Goal: Information Seeking & Learning: Learn about a topic

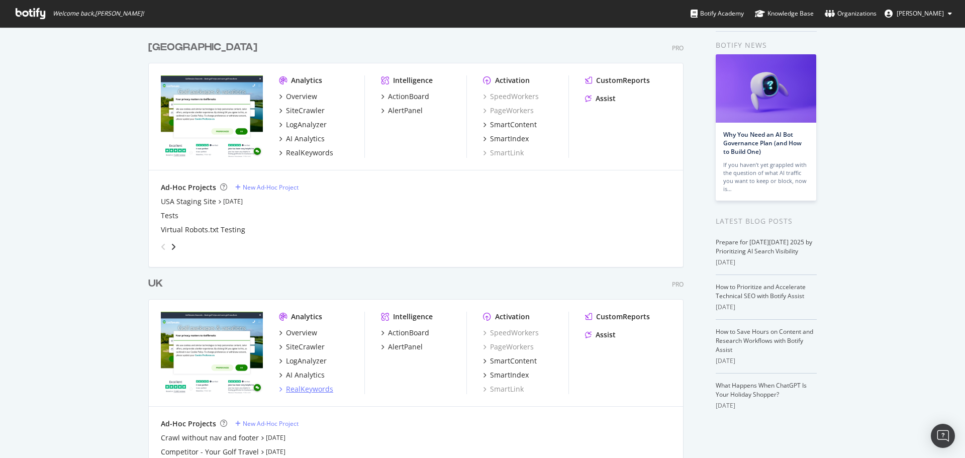
scroll to position [94, 0]
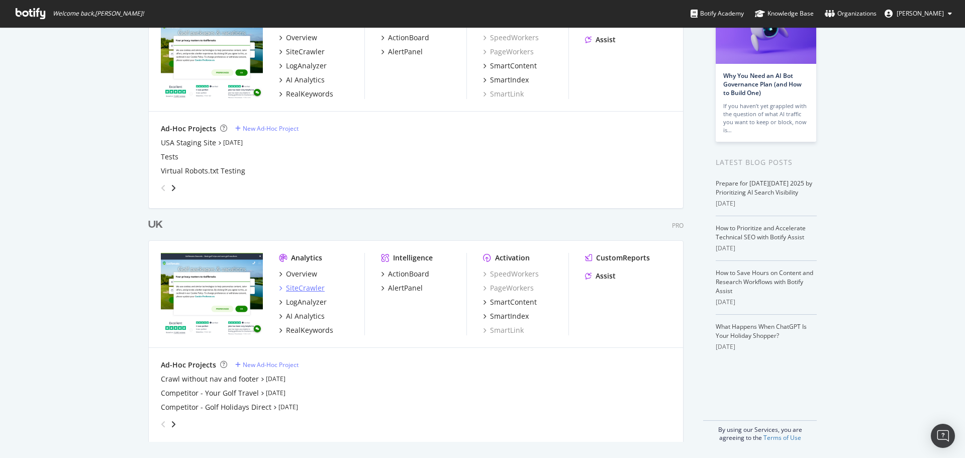
click at [302, 289] on div "SiteCrawler" at bounding box center [305, 288] width 39 height 10
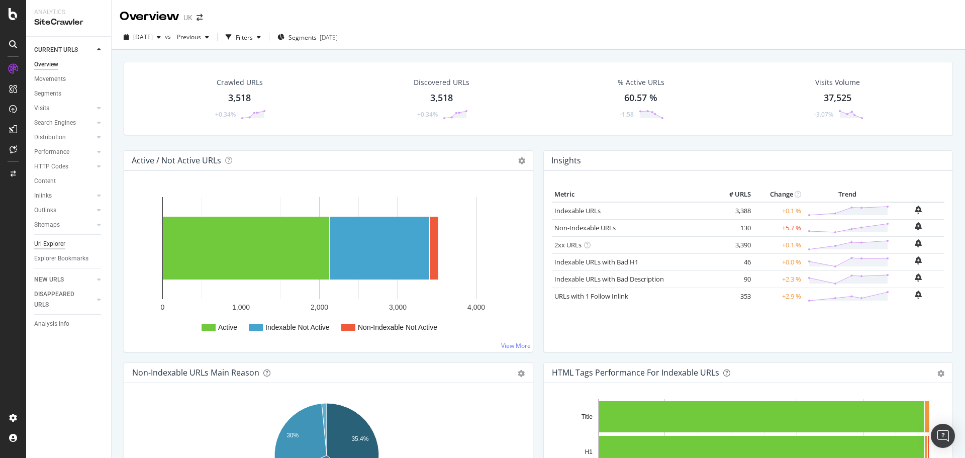
click at [47, 242] on div "Url Explorer" at bounding box center [49, 244] width 31 height 11
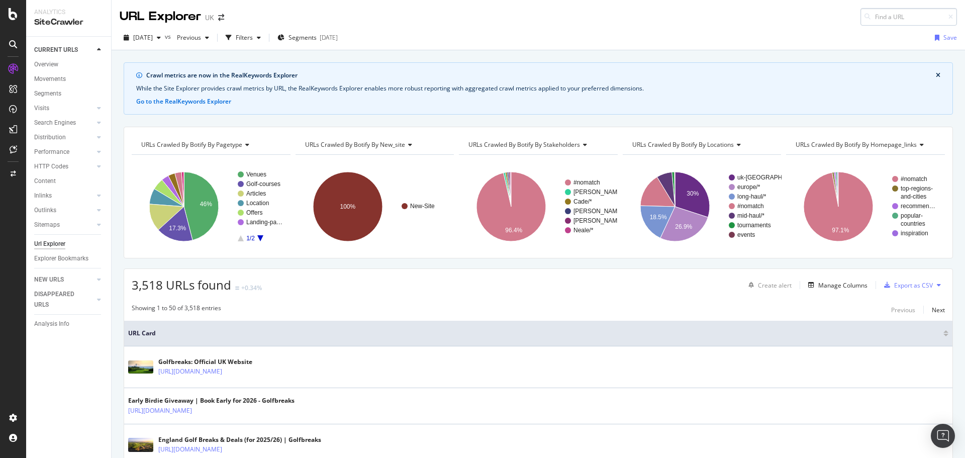
click at [892, 12] on input at bounding box center [909, 17] width 97 height 18
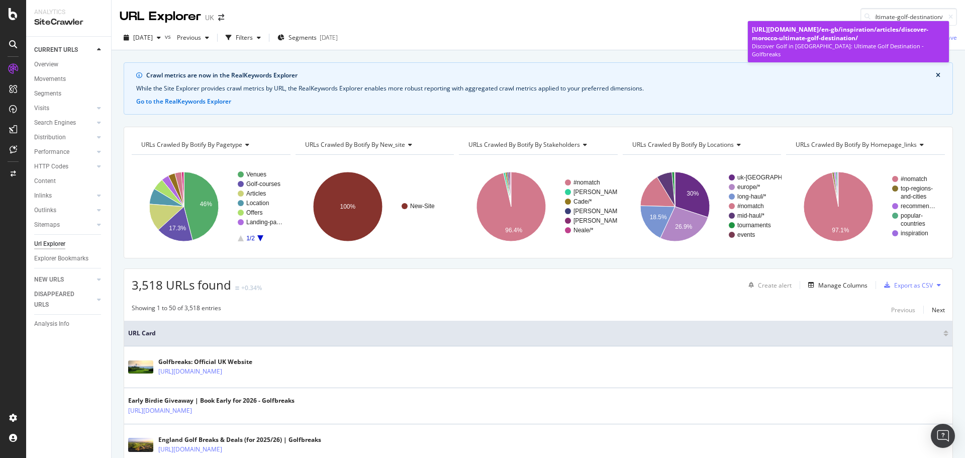
type input "/en-gb/inspiration/articles/discover-morocco-ultimate-golf-destination/"
click at [808, 32] on div "[URL][DOMAIN_NAME] /en-gb/inspiration/articles/discover-morocco-ultimate-golf-d…" at bounding box center [848, 33] width 193 height 17
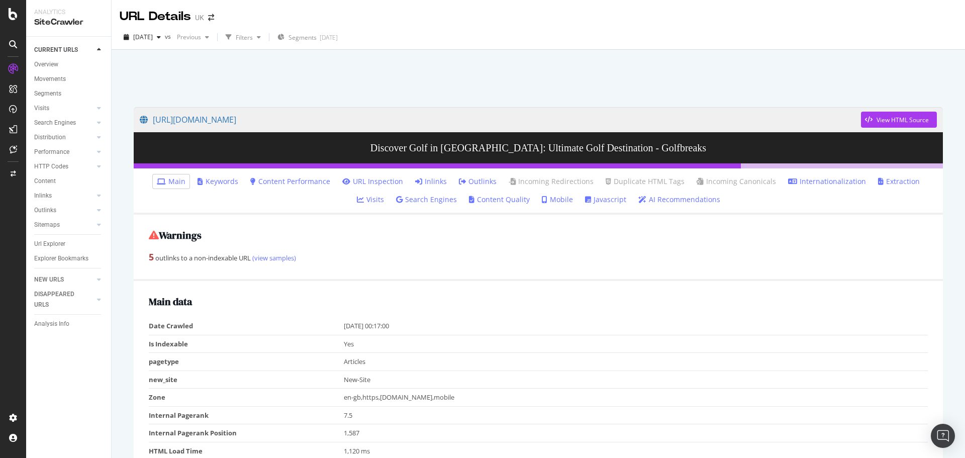
click at [415, 180] on link "Inlinks" at bounding box center [431, 181] width 32 height 10
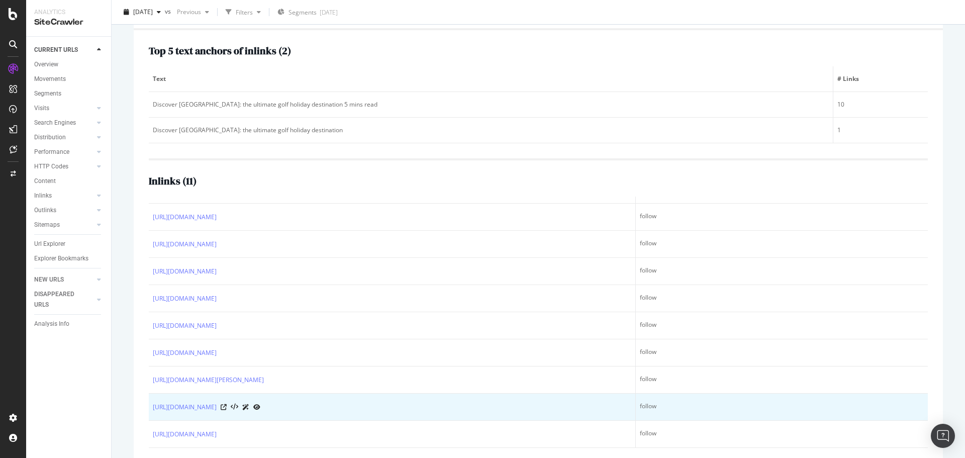
scroll to position [200, 0]
